Goal: Check status: Check status

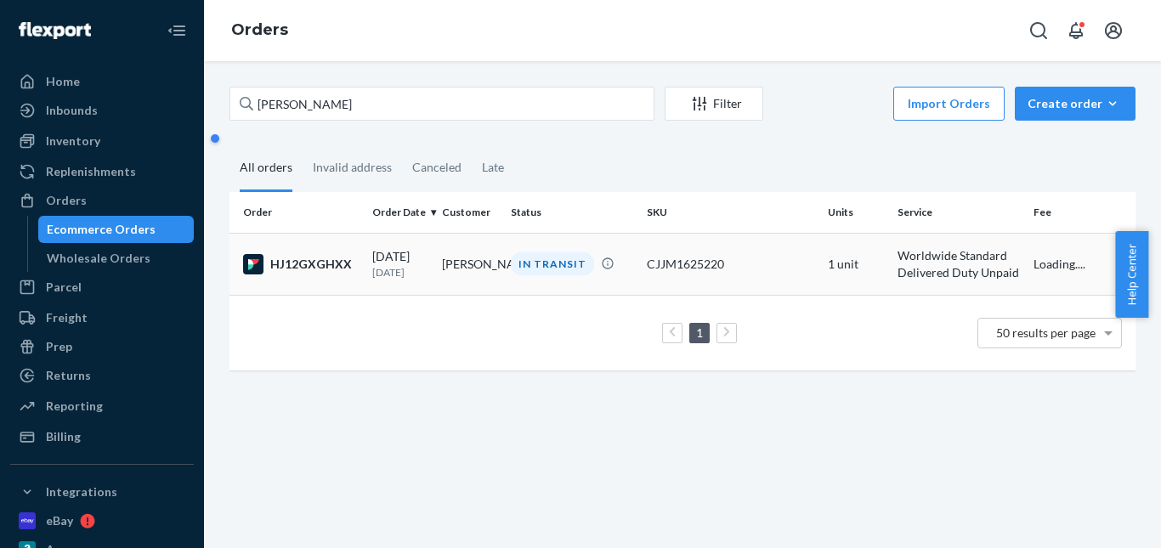
type input "[PERSON_NAME]"
click at [537, 260] on div "IN TRANSIT" at bounding box center [552, 263] width 83 height 23
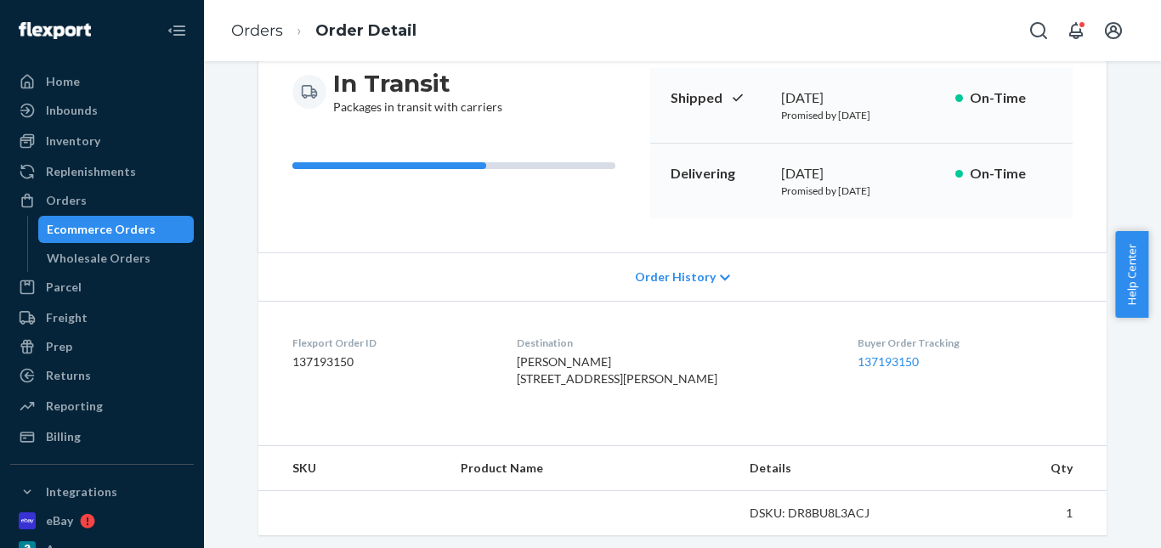
scroll to position [425, 0]
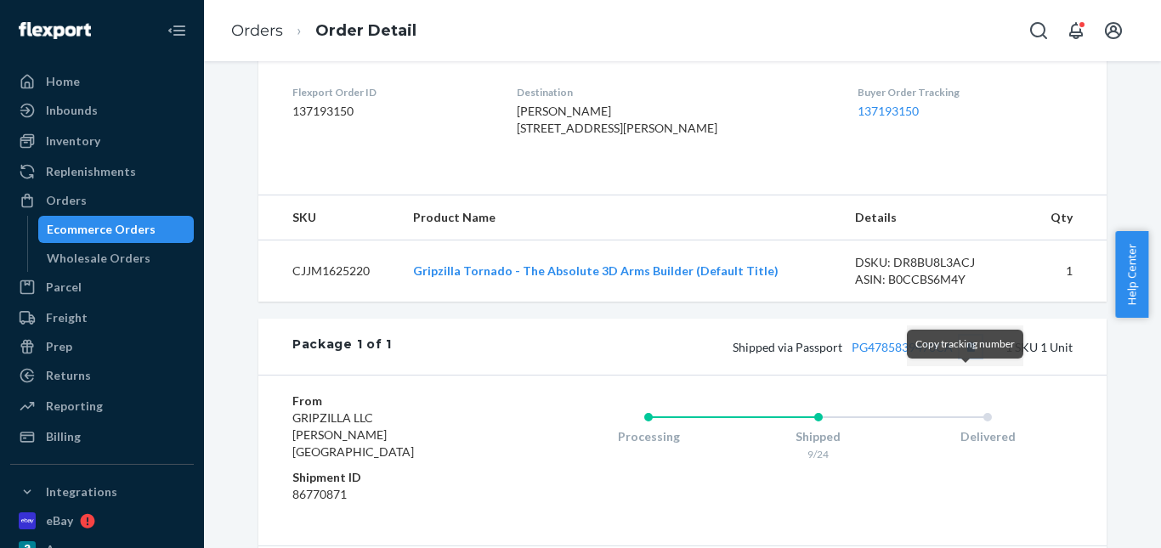
drag, startPoint x: 962, startPoint y: 379, endPoint x: 948, endPoint y: 355, distance: 27.4
click at [962, 358] on button "Copy tracking number" at bounding box center [970, 347] width 22 height 22
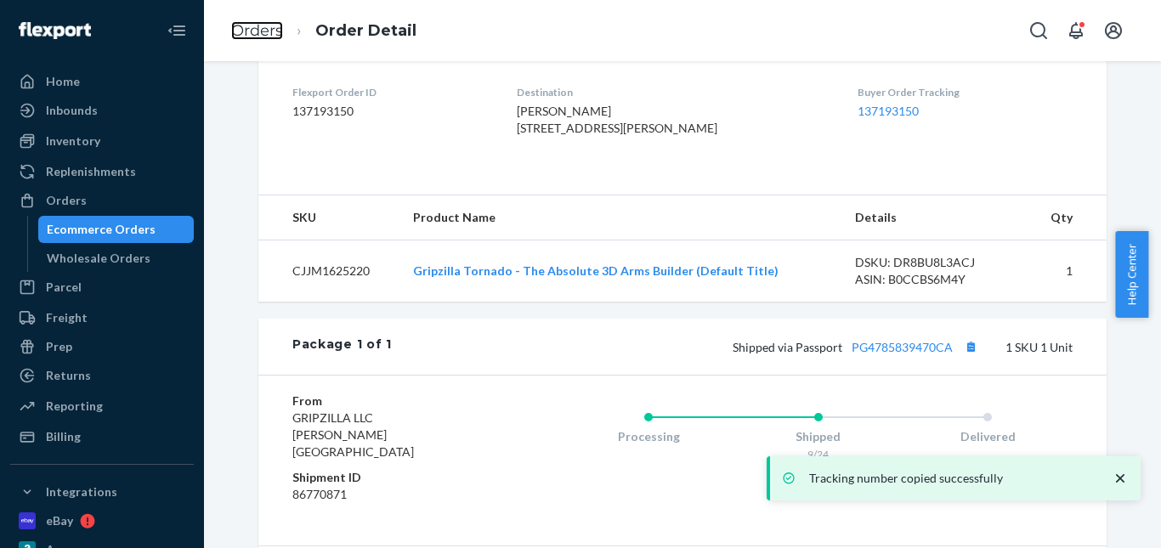
click at [268, 26] on link "Orders" at bounding box center [257, 30] width 52 height 19
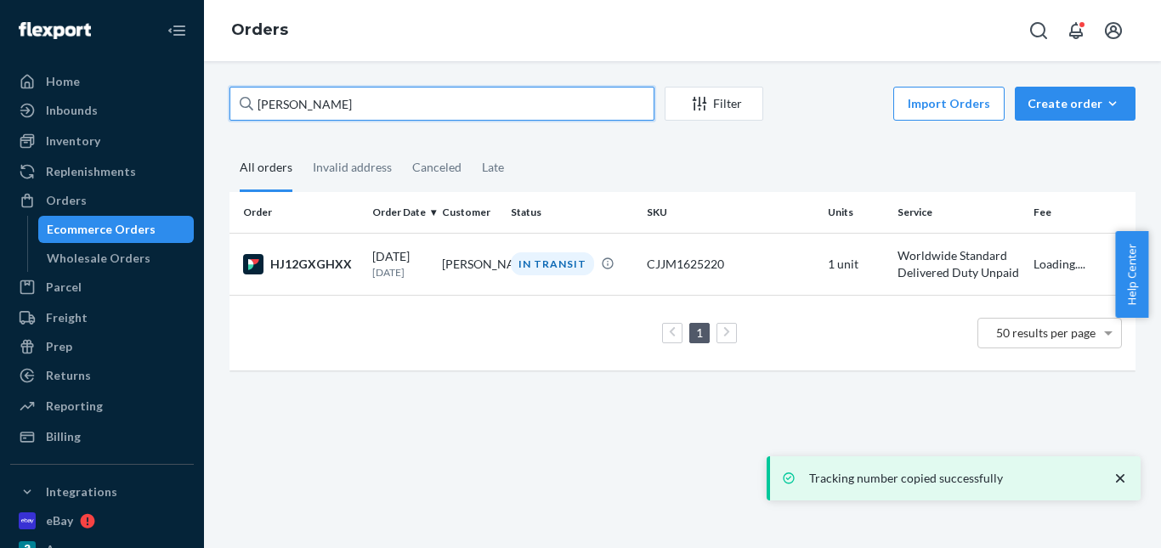
drag, startPoint x: 338, startPoint y: 100, endPoint x: 220, endPoint y: 106, distance: 118.2
click at [220, 106] on div "[PERSON_NAME] Filter Import Orders Create order Ecommerce order Removal order A…" at bounding box center [682, 237] width 931 height 301
paste input "[PERSON_NAME]"
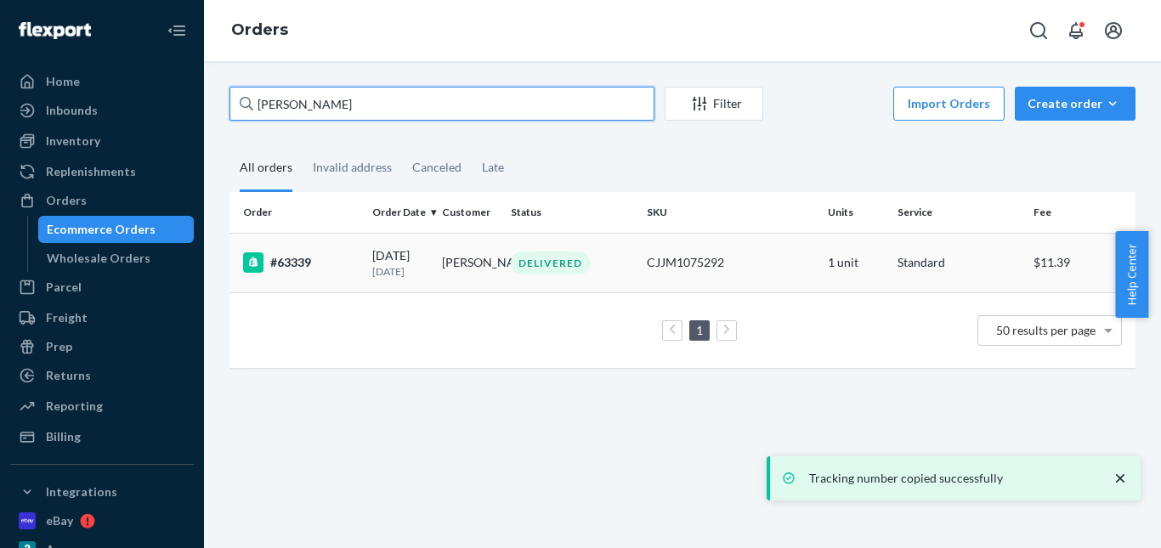
type input "[PERSON_NAME]"
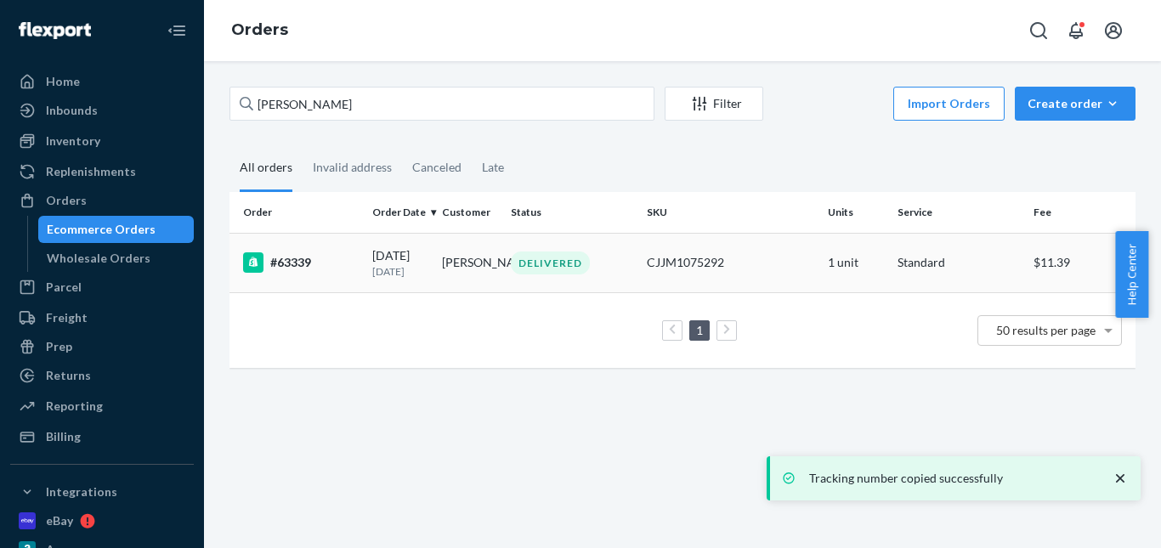
click at [553, 263] on div "DELIVERED" at bounding box center [550, 262] width 79 height 23
